Goal: Task Accomplishment & Management: Use online tool/utility

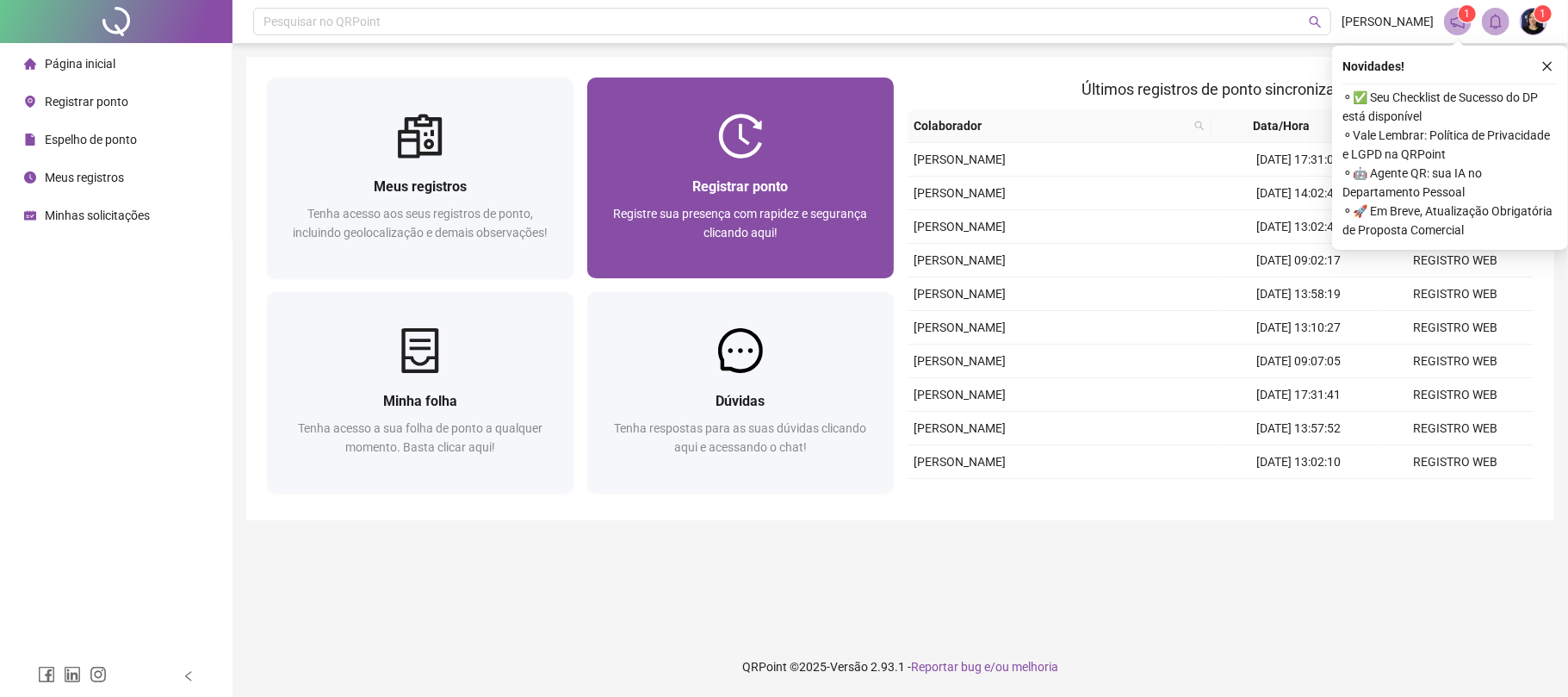
click at [717, 207] on span "Registre sua presença com rapidez e segurança clicando aqui!" at bounding box center [740, 223] width 254 height 32
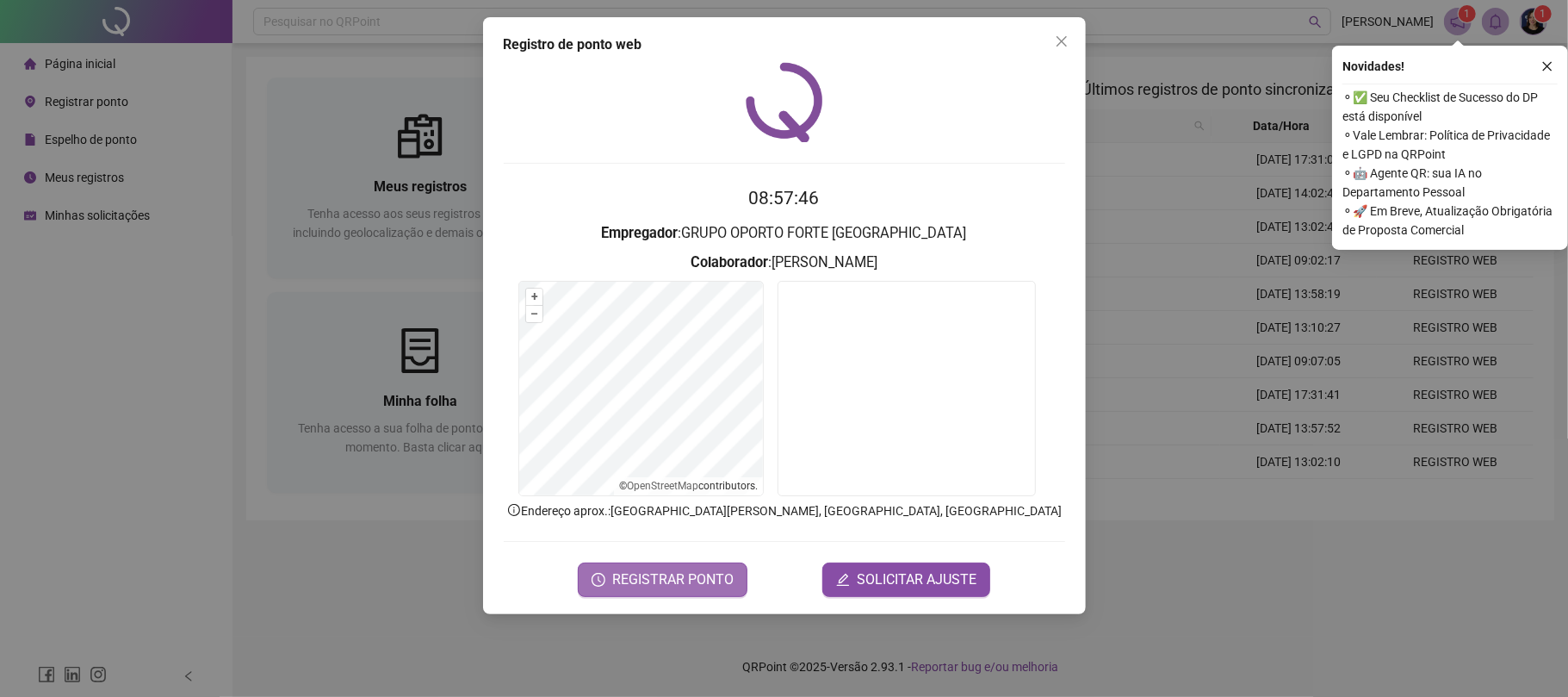
click at [700, 577] on span "REGISTRAR PONTO" at bounding box center [672, 580] width 121 height 21
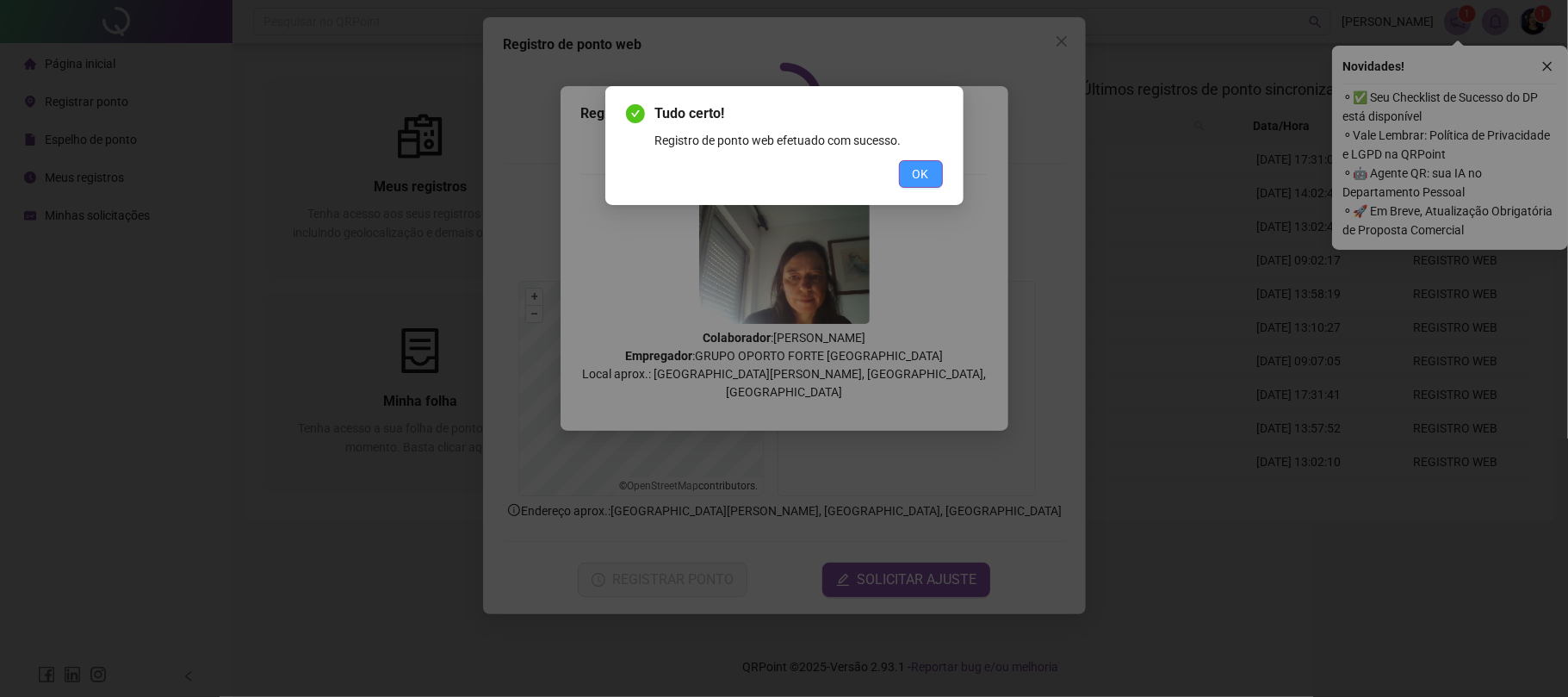
drag, startPoint x: 919, startPoint y: 186, endPoint x: 919, endPoint y: 169, distance: 17.0
click at [919, 169] on span "OK" at bounding box center [920, 174] width 16 height 19
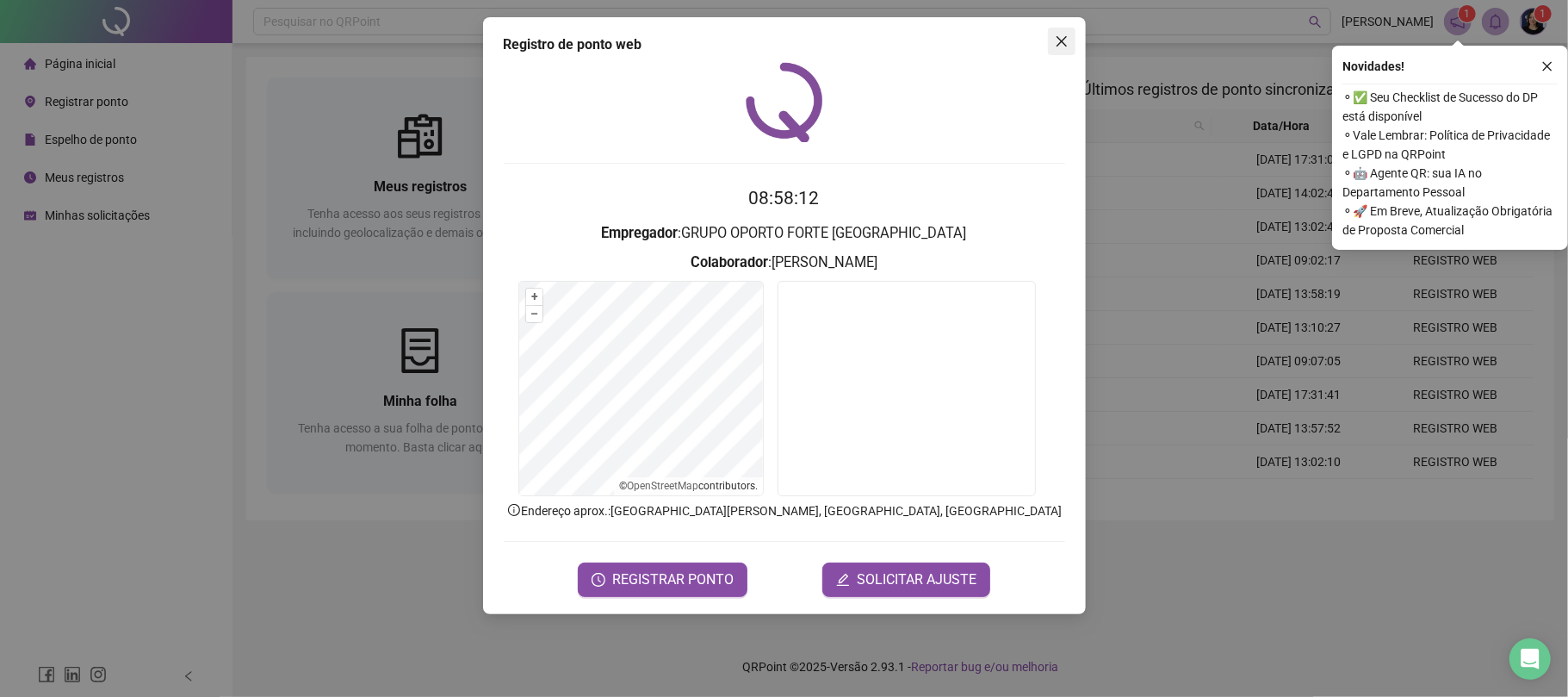
click at [1059, 47] on icon "close" at bounding box center [1061, 41] width 13 height 13
click at [1555, 70] on button "button" at bounding box center [1547, 67] width 21 height 21
click at [1072, 46] on div "Pesquisar no QRPoint [PERSON_NAME] 1 1 Meus registros Tenha acesso aos seus reg…" at bounding box center [900, 348] width 1335 height 697
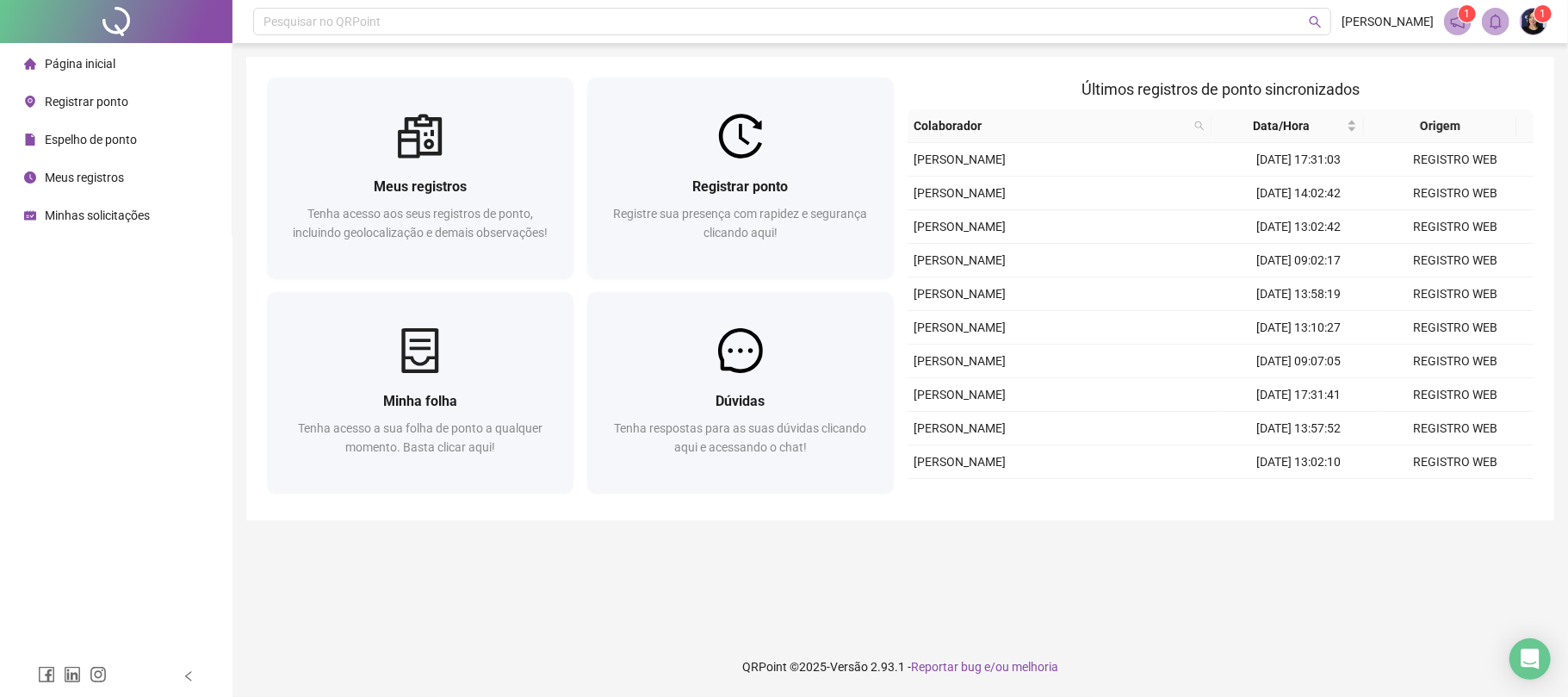
click at [88, 173] on span "Meus registros" at bounding box center [84, 178] width 79 height 13
click at [0, 249] on div "Página inicial Registrar ponto Espelho de ponto Meus registros Minhas solicitaç…" at bounding box center [116, 327] width 233 height 656
click at [64, 57] on span "Página inicial" at bounding box center [80, 64] width 71 height 13
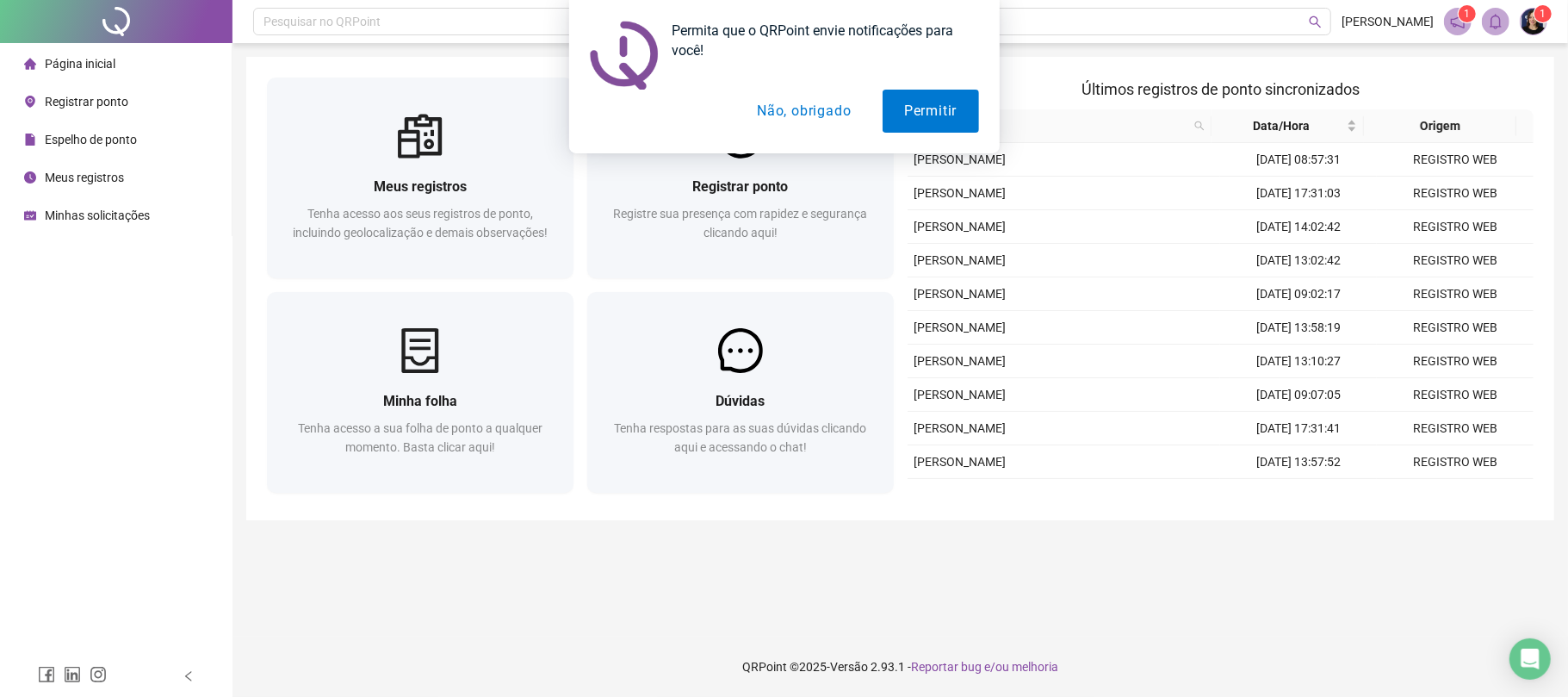
click at [800, 107] on button "Não, obrigado" at bounding box center [803, 111] width 136 height 43
